Goal: Task Accomplishment & Management: Manage account settings

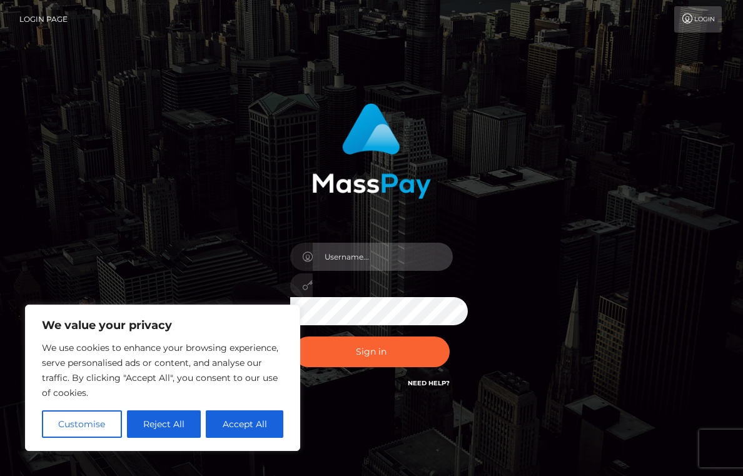
click at [398, 246] on input "text" at bounding box center [383, 257] width 140 height 28
type input "[EMAIL_ADDRESS][DOMAIN_NAME]"
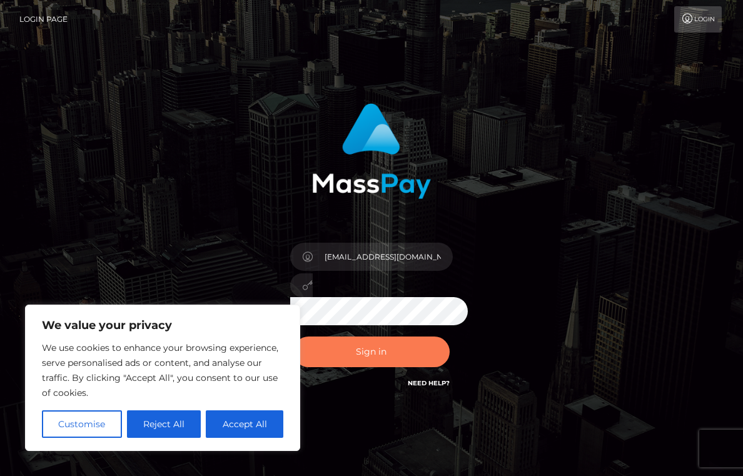
click at [373, 353] on button "Sign in" at bounding box center [371, 351] width 156 height 31
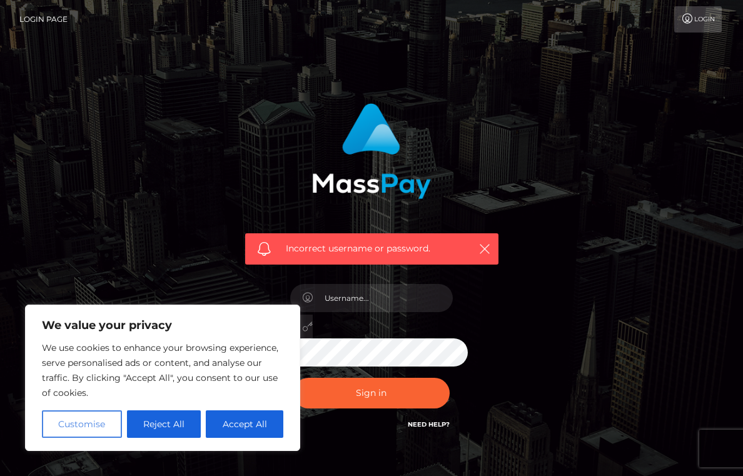
click at [113, 425] on button "Customise" at bounding box center [82, 424] width 80 height 28
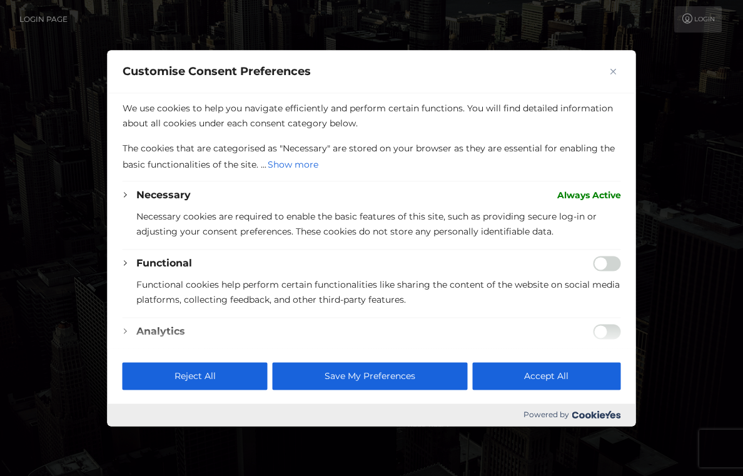
click at [610, 72] on img "Close" at bounding box center [613, 71] width 6 height 6
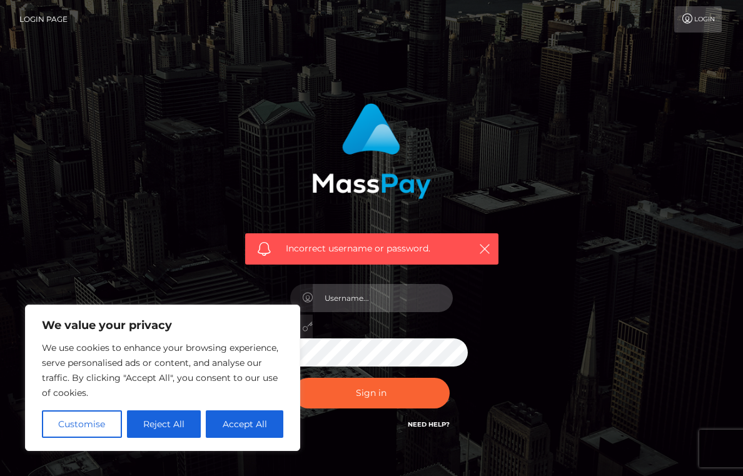
click at [404, 294] on input "text" at bounding box center [383, 298] width 140 height 28
type input "[EMAIL_ADDRESS][DOMAIN_NAME]"
click at [98, 424] on button "Customise" at bounding box center [82, 424] width 80 height 28
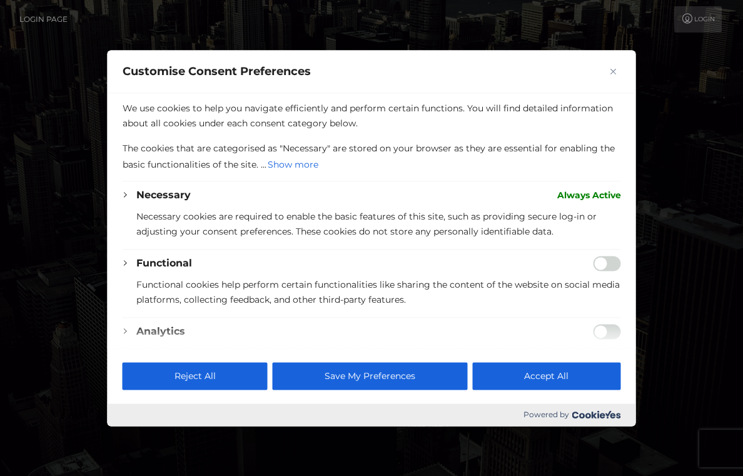
click at [615, 69] on img "Close" at bounding box center [613, 71] width 6 height 6
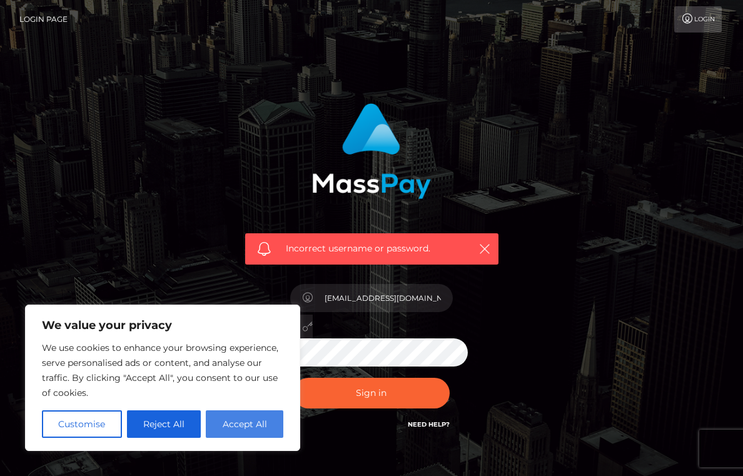
click at [227, 425] on button "Accept All" at bounding box center [245, 424] width 78 height 28
checkbox input "true"
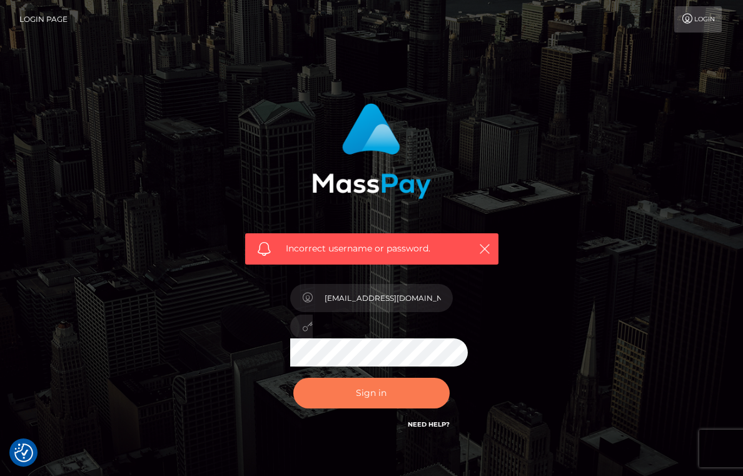
click at [363, 391] on button "Sign in" at bounding box center [371, 393] width 156 height 31
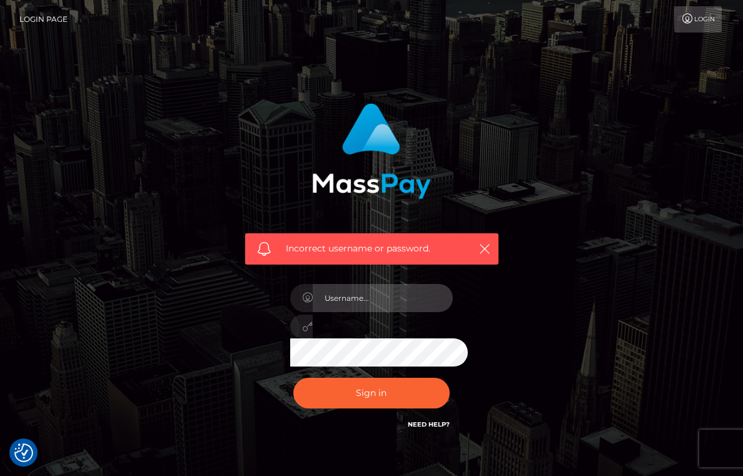
click at [399, 297] on input "text" at bounding box center [383, 298] width 140 height 28
paste input "kiramegan113@gmail.com"
type input "kiramegan113@gmail.com"
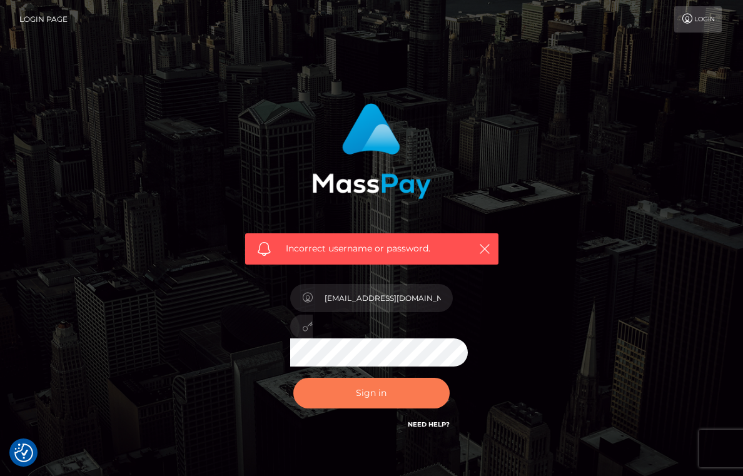
click at [411, 388] on button "Sign in" at bounding box center [371, 393] width 156 height 31
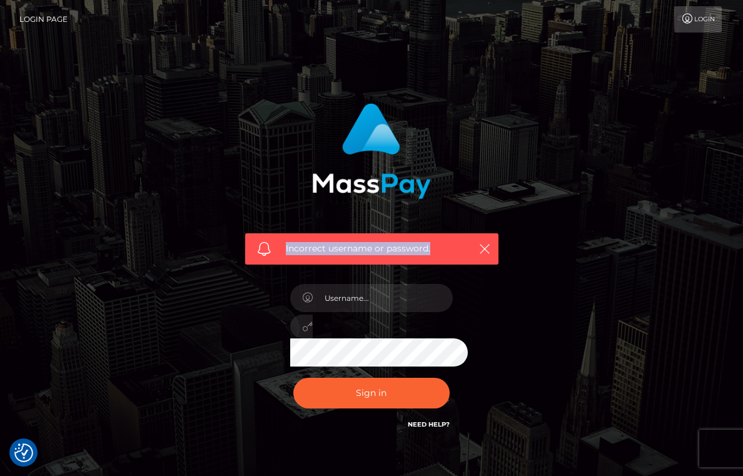
drag, startPoint x: 447, startPoint y: 261, endPoint x: 241, endPoint y: 238, distance: 207.5
click at [245, 251] on div "Incorrect username or password." at bounding box center [371, 248] width 253 height 31
copy span "Incorrect username or password."
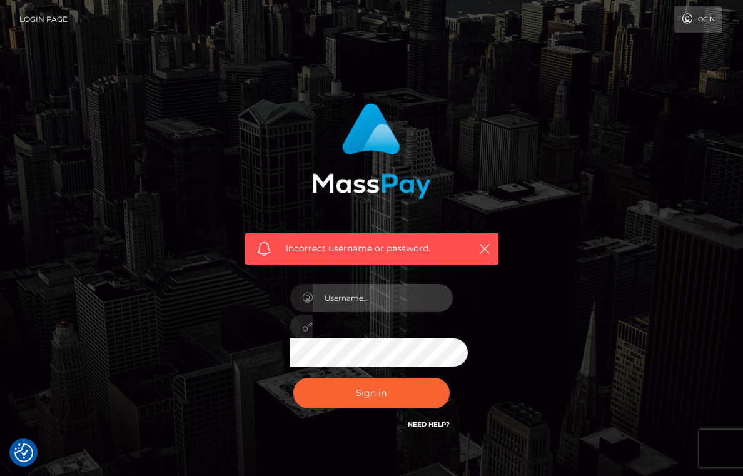
click at [391, 289] on input "text" at bounding box center [383, 298] width 140 height 28
click at [564, 258] on div "Incorrect username or password." at bounding box center [371, 273] width 600 height 359
click at [408, 299] on input "text" at bounding box center [383, 298] width 140 height 28
type input "kiramegan113@gmail.com"
click at [302, 325] on icon at bounding box center [307, 326] width 11 height 10
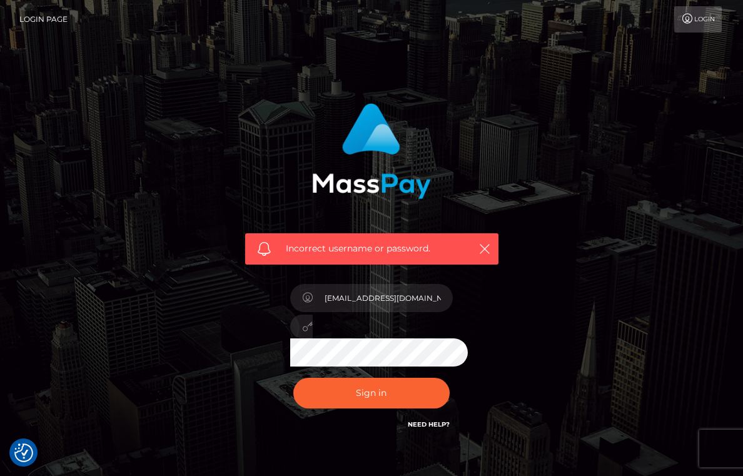
click at [293, 326] on div at bounding box center [371, 326] width 163 height 24
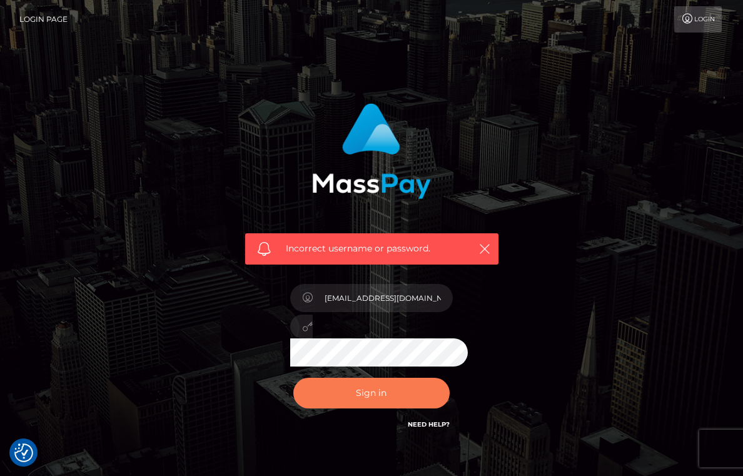
click at [391, 388] on button "Sign in" at bounding box center [371, 393] width 156 height 31
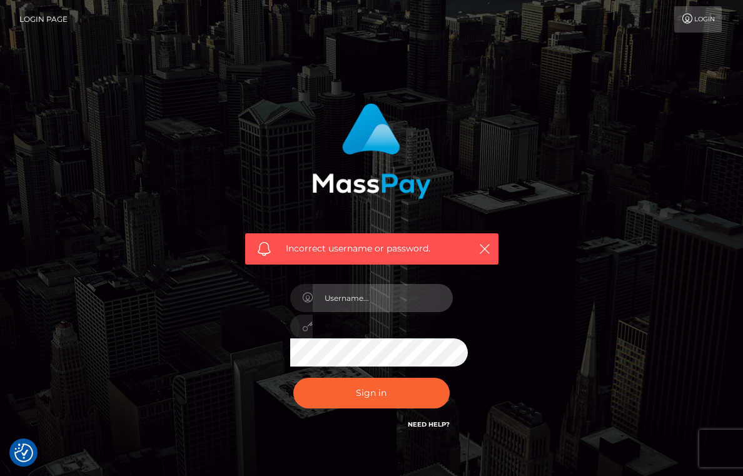
click at [367, 287] on input "text" at bounding box center [383, 298] width 140 height 28
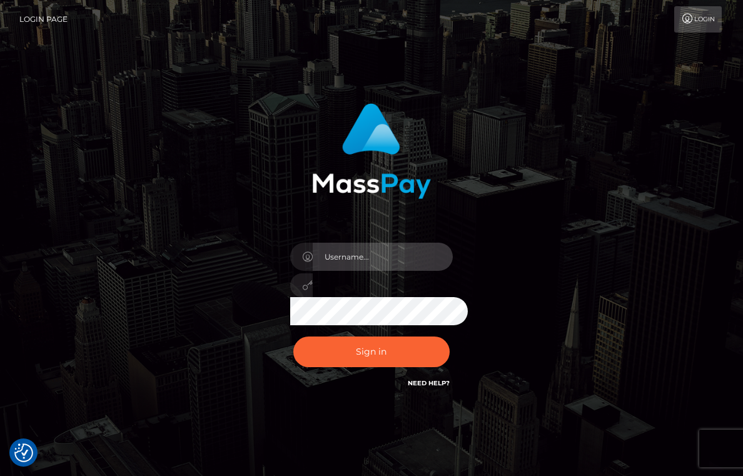
click at [363, 254] on input "text" at bounding box center [383, 257] width 140 height 28
click at [353, 258] on input "text" at bounding box center [383, 257] width 140 height 28
paste input "[EMAIL_ADDRESS][DOMAIN_NAME]"
type input "[EMAIL_ADDRESS][DOMAIN_NAME]"
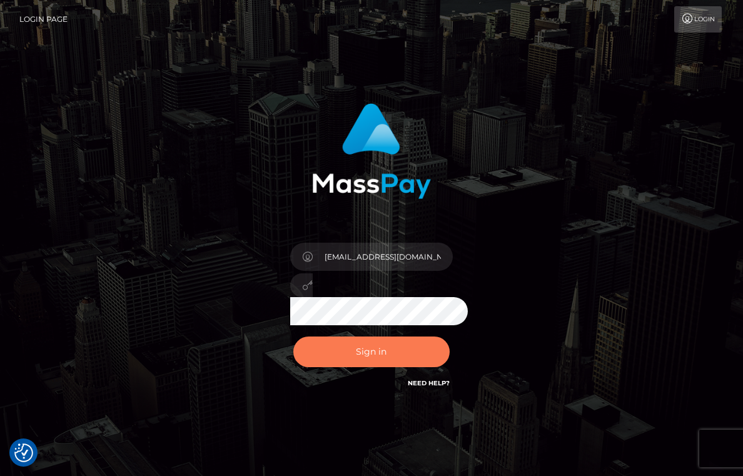
click at [383, 354] on button "Sign in" at bounding box center [371, 351] width 156 height 31
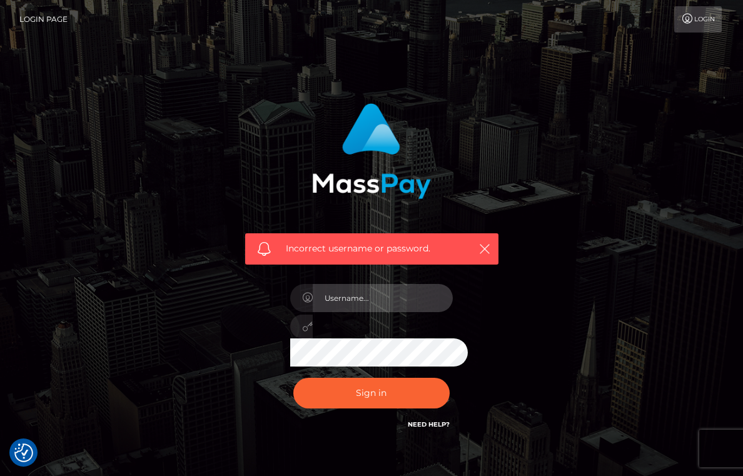
click at [374, 294] on input "text" at bounding box center [383, 298] width 140 height 28
type input "[EMAIL_ADDRESS][DOMAIN_NAME]"
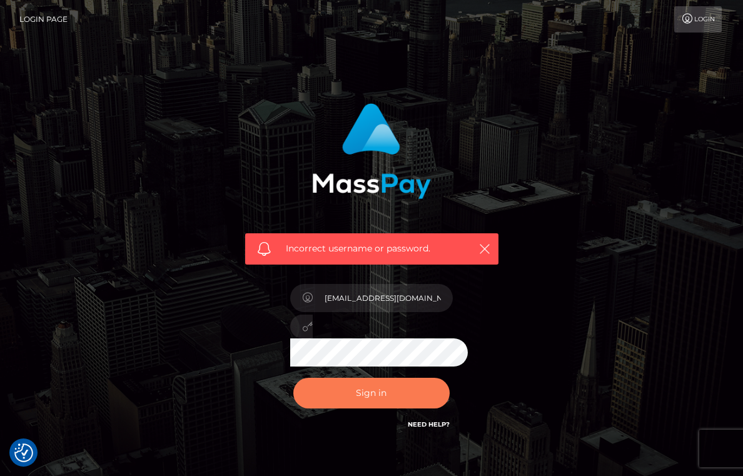
click at [384, 384] on button "Sign in" at bounding box center [371, 393] width 156 height 31
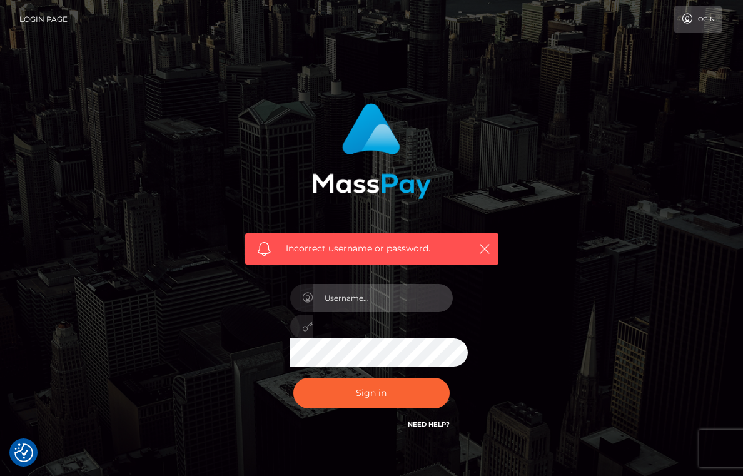
click at [386, 296] on input "text" at bounding box center [383, 298] width 140 height 28
type input "[EMAIL_ADDRESS][DOMAIN_NAME]"
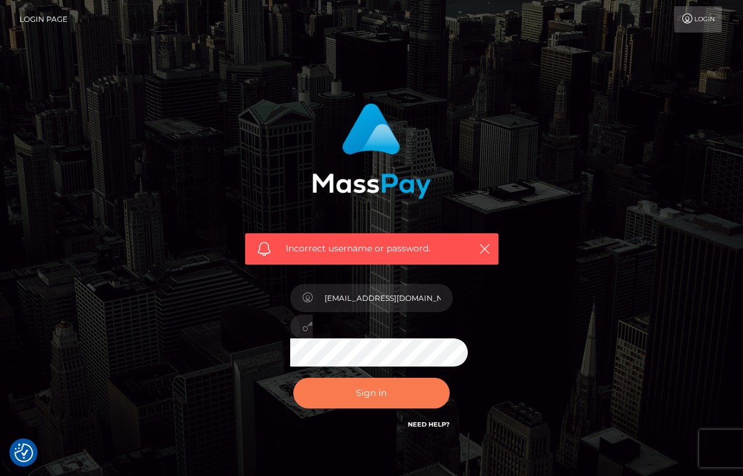
click at [376, 384] on button "Sign in" at bounding box center [371, 393] width 156 height 31
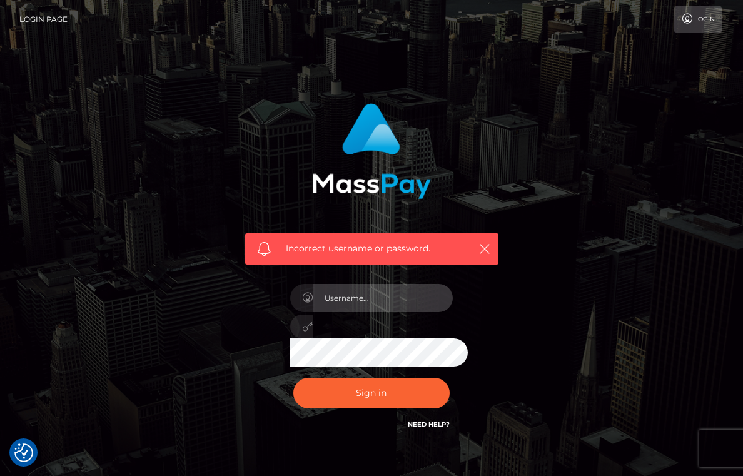
click at [376, 304] on input "text" at bounding box center [383, 298] width 140 height 28
paste input "[EMAIL_ADDRESS][DOMAIN_NAME]"
type input "[EMAIL_ADDRESS][DOMAIN_NAME]"
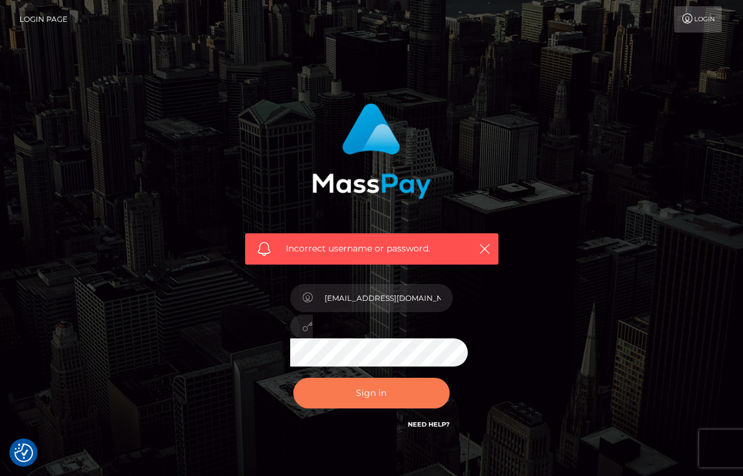
click at [387, 395] on button "Sign in" at bounding box center [371, 393] width 156 height 31
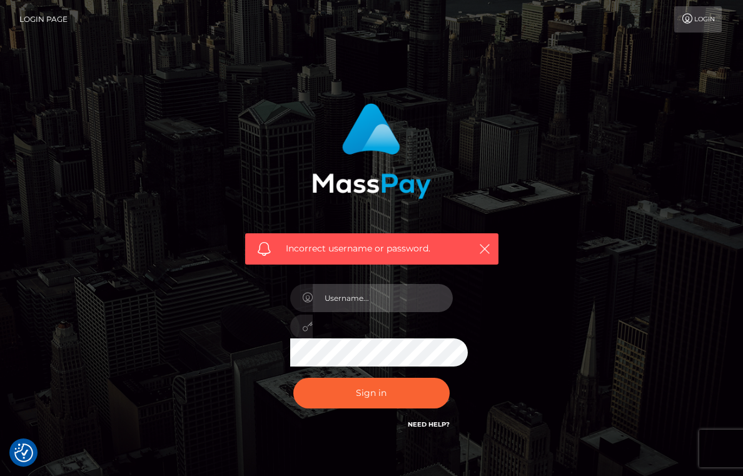
click at [387, 292] on input "text" at bounding box center [383, 298] width 140 height 28
type input "[EMAIL_ADDRESS][DOMAIN_NAME]"
click at [290, 326] on div at bounding box center [371, 326] width 163 height 24
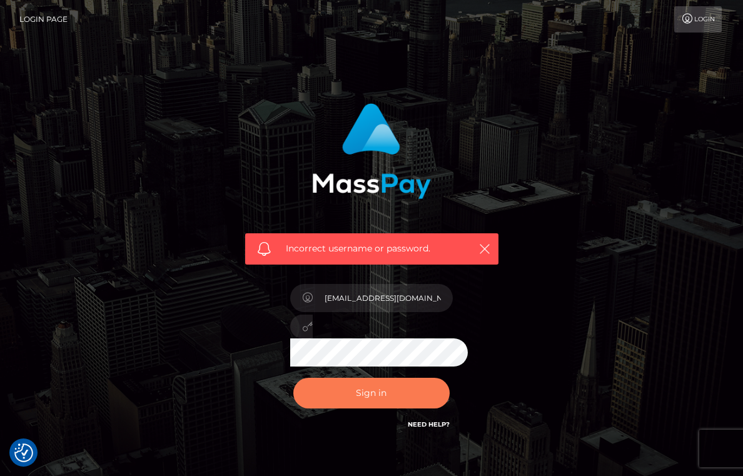
click at [357, 393] on button "Sign in" at bounding box center [371, 393] width 156 height 31
